Goal: Navigation & Orientation: Find specific page/section

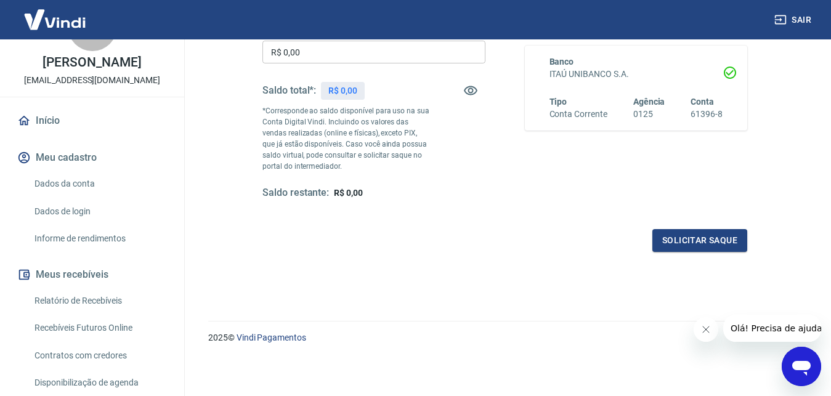
scroll to position [63, 0]
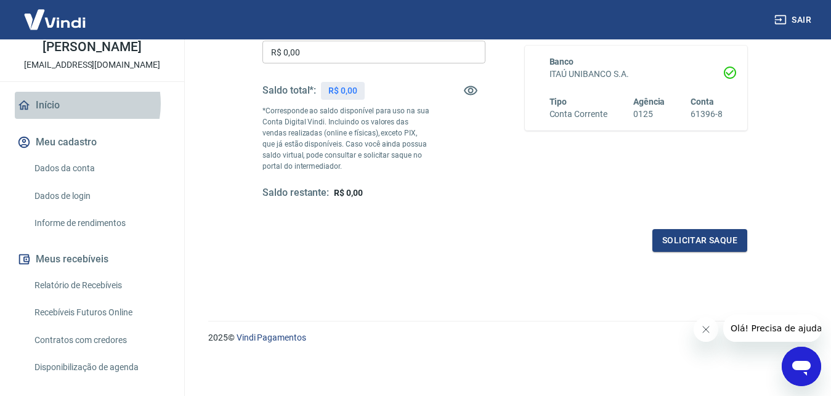
click at [68, 103] on link "Início" at bounding box center [92, 105] width 155 height 27
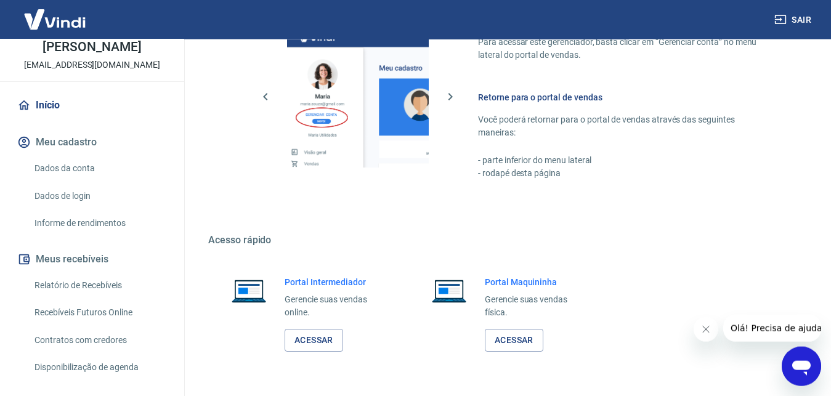
scroll to position [551, 0]
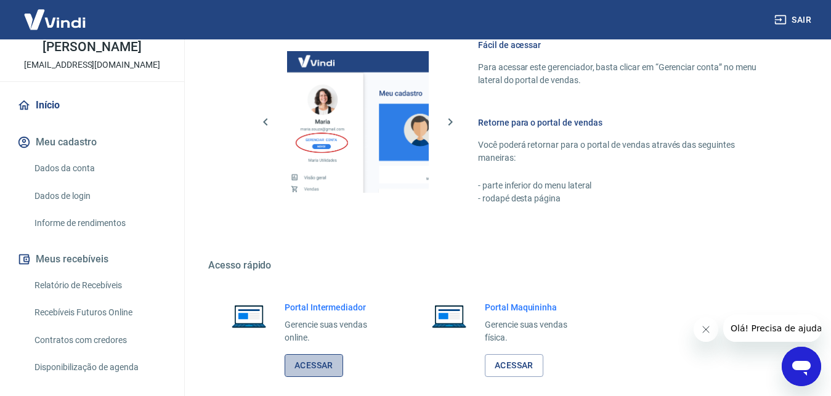
click at [304, 368] on link "Acessar" at bounding box center [313, 365] width 58 height 23
